Goal: Check status

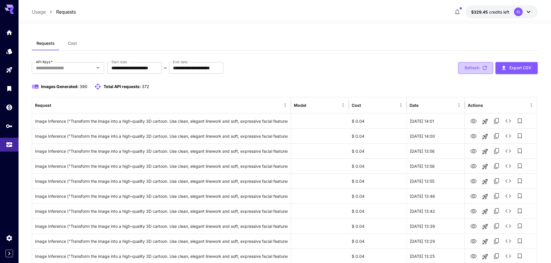
click at [469, 68] on button "Refresh" at bounding box center [475, 68] width 35 height 12
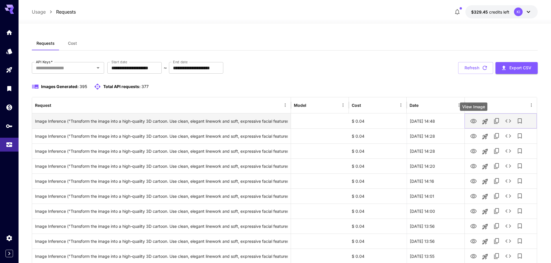
click at [474, 123] on icon "View Image" at bounding box center [473, 121] width 7 height 7
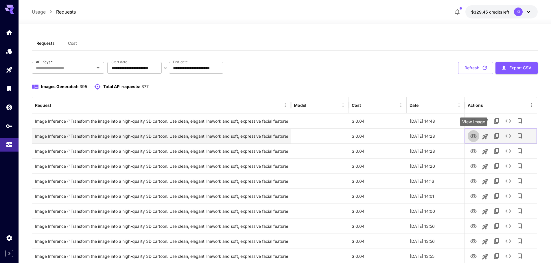
click at [472, 137] on icon "View Image" at bounding box center [473, 136] width 7 height 7
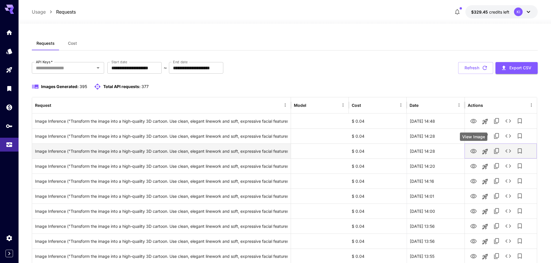
click at [473, 151] on icon "View Image" at bounding box center [473, 151] width 7 height 7
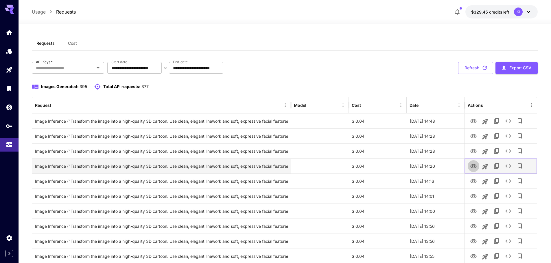
click at [473, 166] on icon "View Image" at bounding box center [473, 166] width 6 height 4
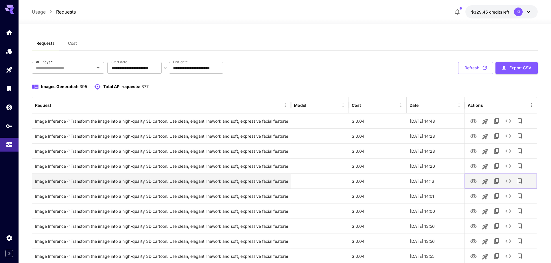
click at [474, 183] on icon "View Image" at bounding box center [473, 181] width 7 height 7
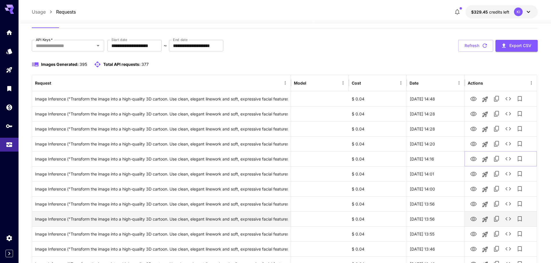
scroll to position [58, 0]
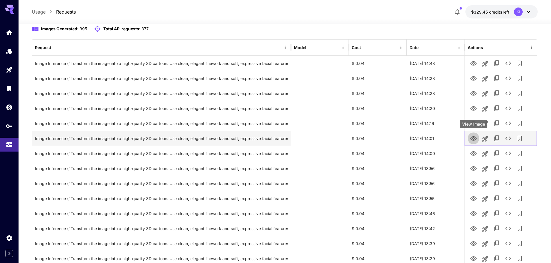
click at [472, 139] on icon "View Image" at bounding box center [473, 138] width 7 height 7
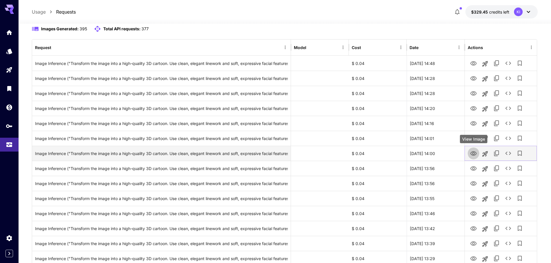
click at [475, 154] on icon "View Image" at bounding box center [473, 153] width 7 height 7
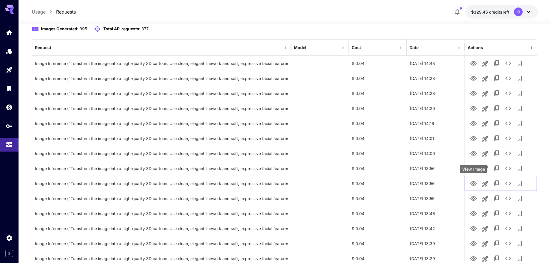
click at [472, 168] on div "View Image" at bounding box center [473, 169] width 27 height 8
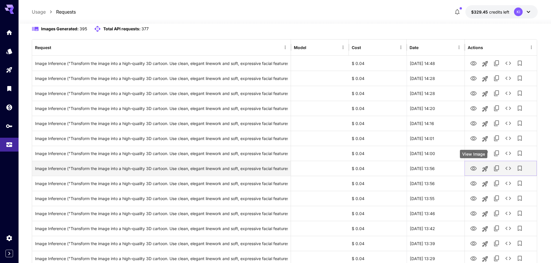
click at [472, 169] on icon "View Image" at bounding box center [473, 168] width 7 height 7
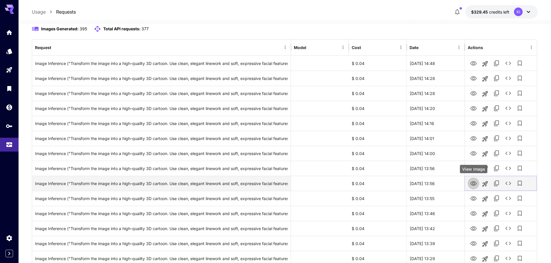
click at [471, 184] on icon "View Image" at bounding box center [473, 183] width 7 height 7
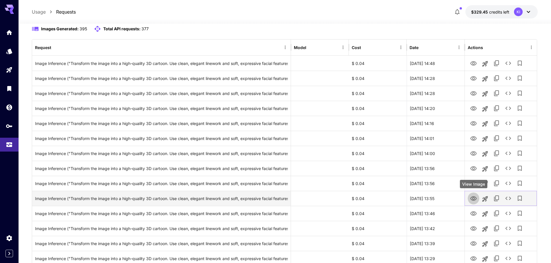
click at [470, 200] on icon "View Image" at bounding box center [473, 198] width 7 height 7
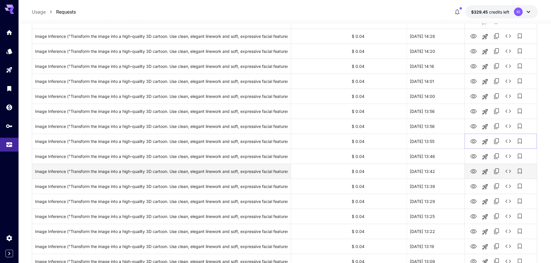
scroll to position [116, 0]
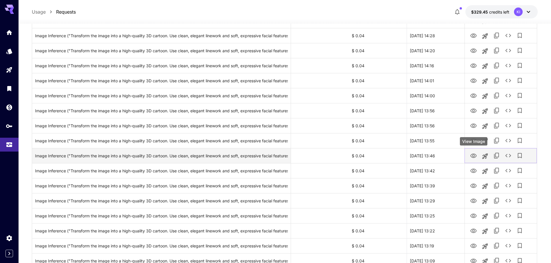
click at [471, 156] on icon "View Image" at bounding box center [473, 156] width 6 height 4
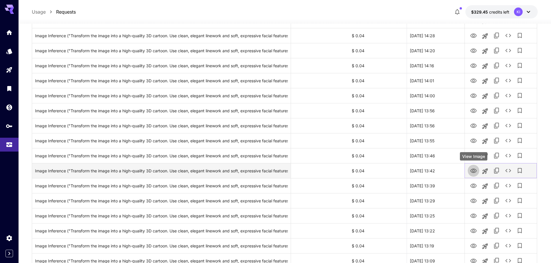
click at [470, 170] on icon "View Image" at bounding box center [473, 171] width 7 height 7
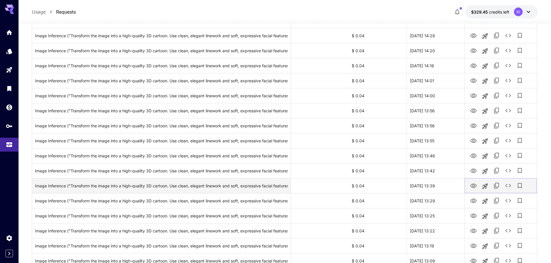
click at [474, 185] on icon "View Image" at bounding box center [473, 186] width 7 height 7
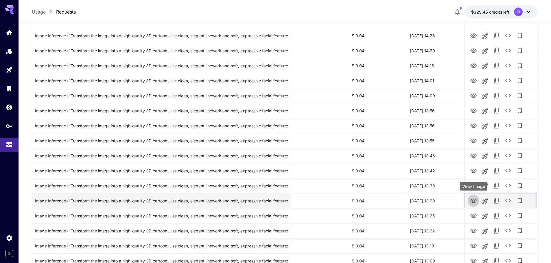
click at [474, 202] on icon "View Image" at bounding box center [473, 201] width 6 height 4
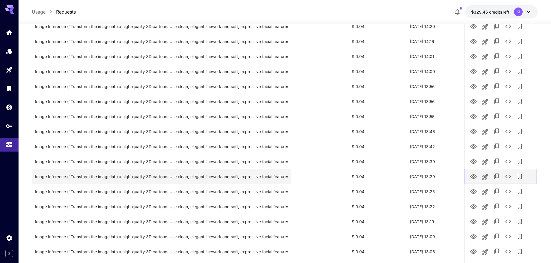
scroll to position [174, 0]
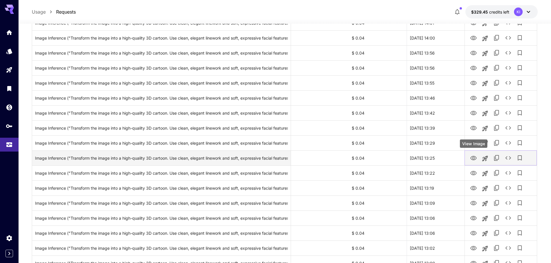
click at [472, 158] on icon "View Image" at bounding box center [473, 158] width 7 height 7
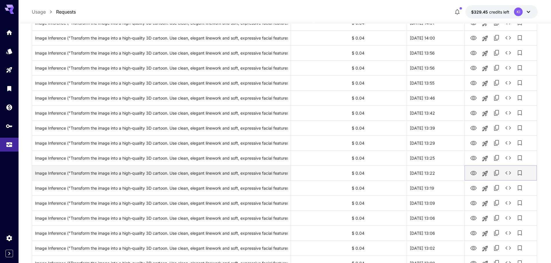
click at [471, 176] on icon "View Image" at bounding box center [473, 173] width 7 height 7
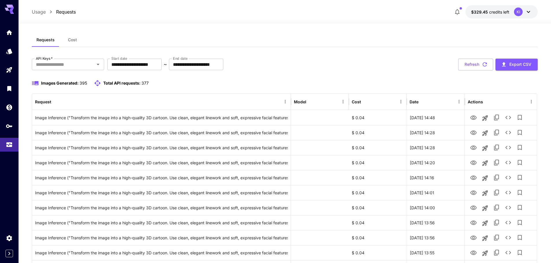
scroll to position [0, 0]
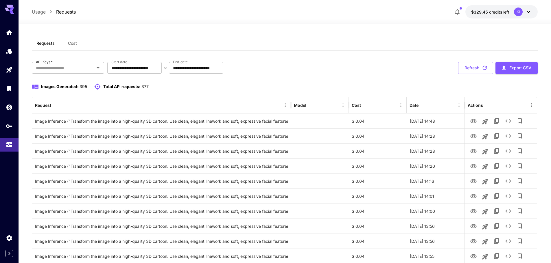
click at [470, 69] on button "Refresh" at bounding box center [475, 68] width 35 height 12
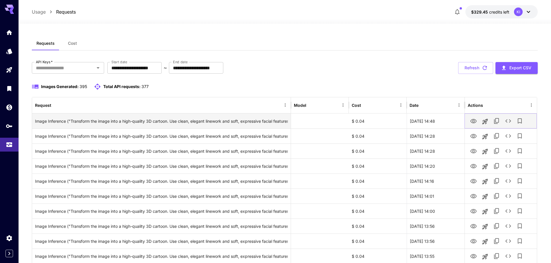
click at [473, 121] on icon "View Image" at bounding box center [473, 121] width 7 height 7
